Goal: Task Accomplishment & Management: Complete application form

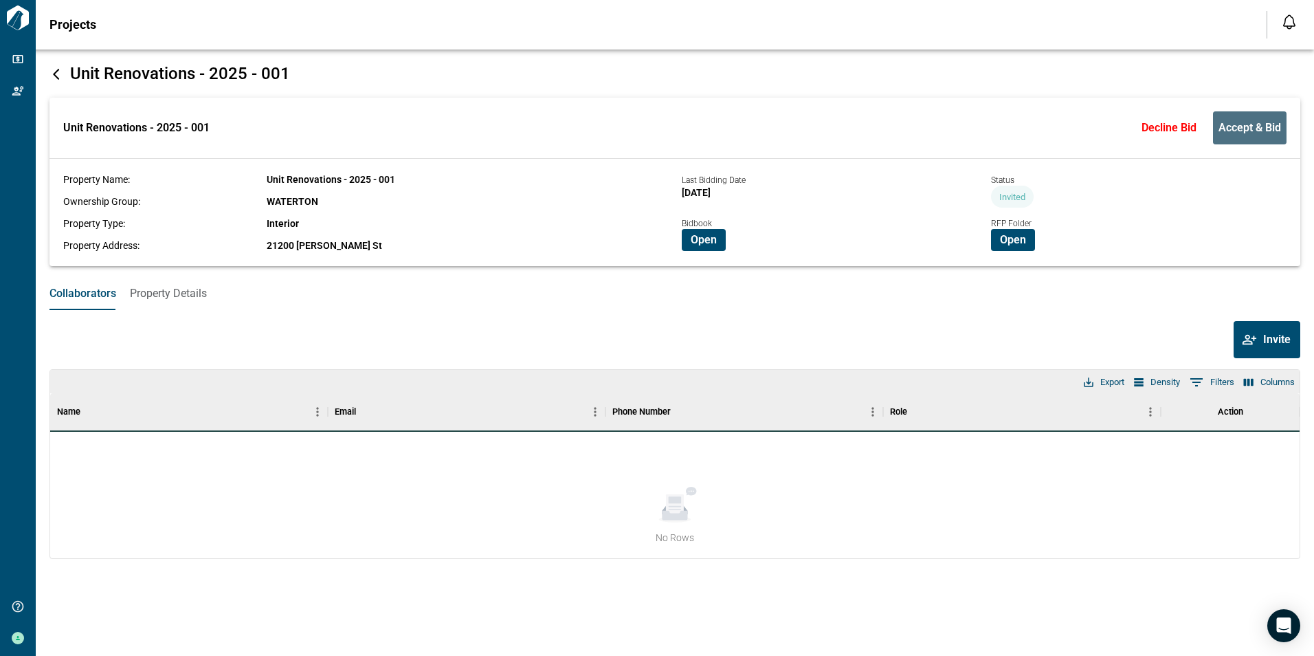
click at [1232, 131] on span "Accept & Bid" at bounding box center [1250, 128] width 63 height 14
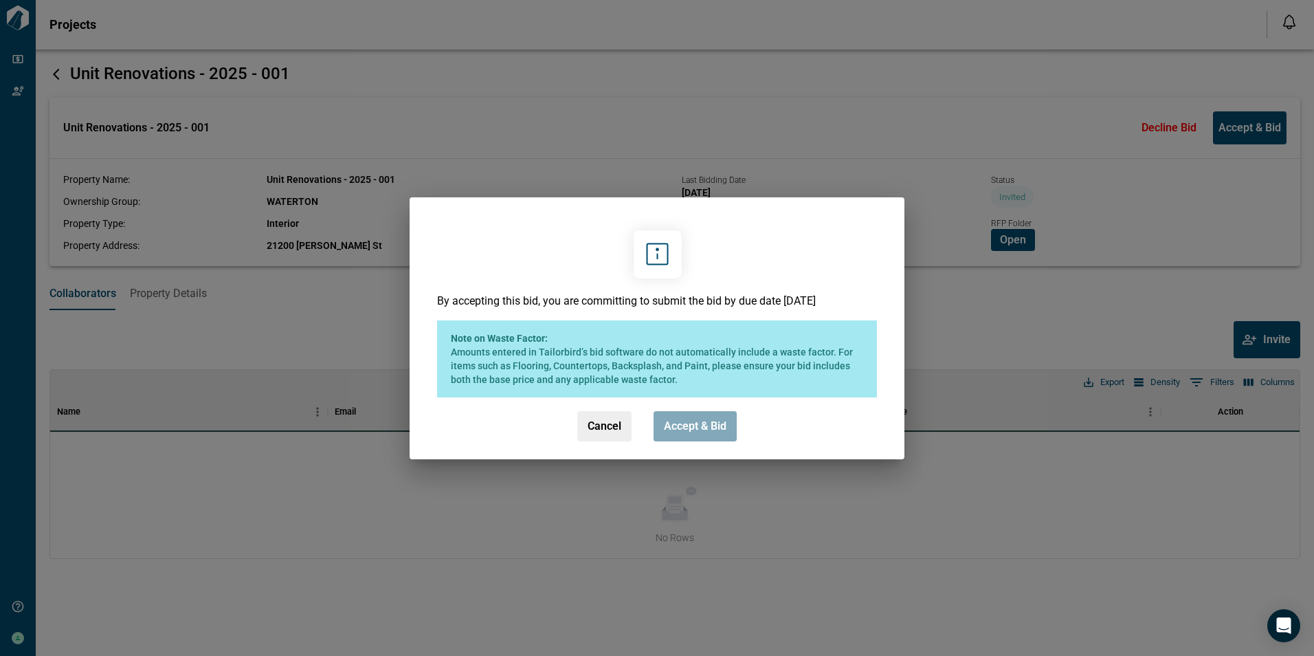
click at [689, 428] on span "Accept & Bid" at bounding box center [695, 426] width 63 height 14
